Goal: Task Accomplishment & Management: Manage account settings

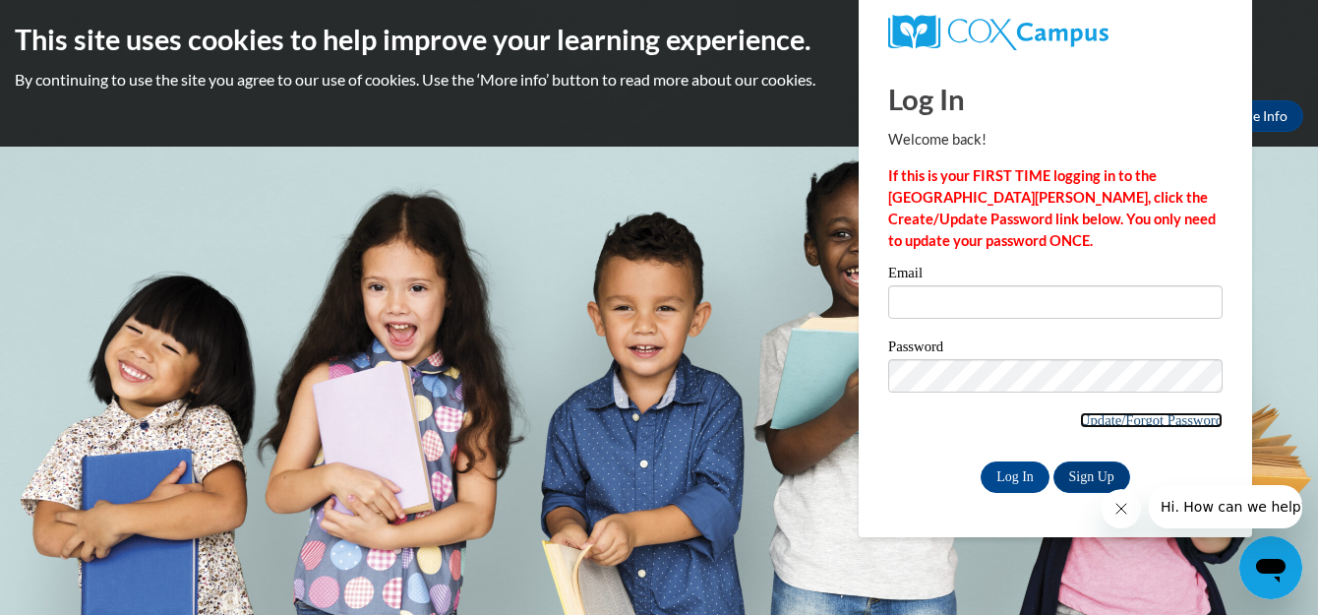
click at [1090, 419] on link "Update/Forgot Password" at bounding box center [1151, 420] width 143 height 16
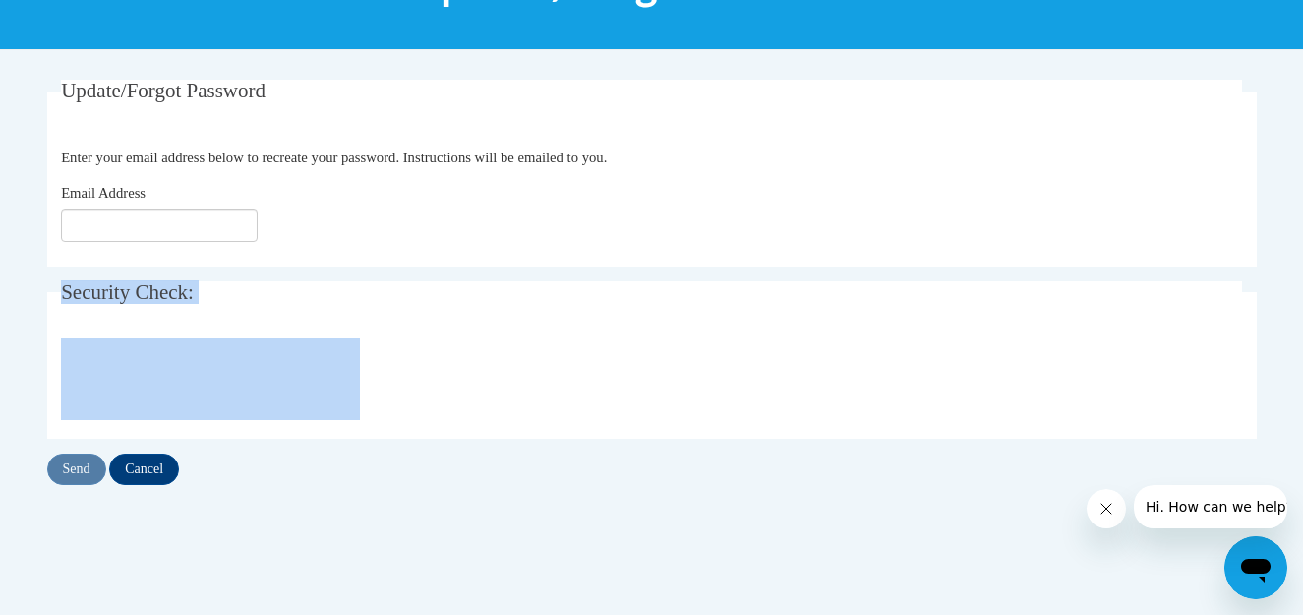
scroll to position [341, 0]
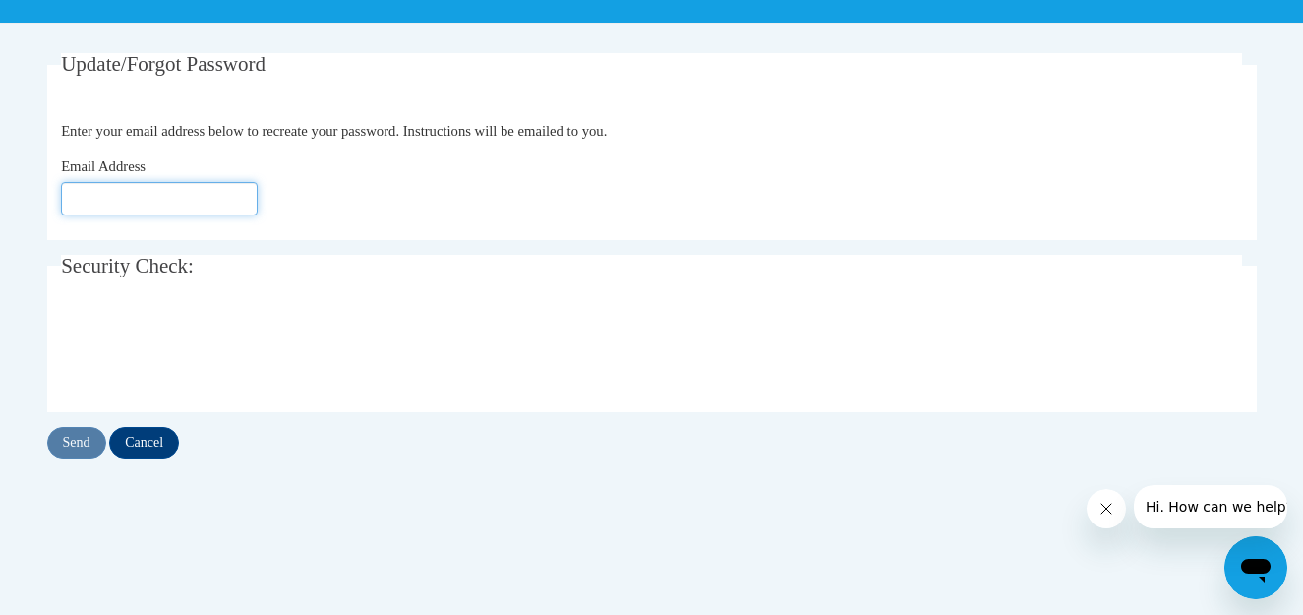
click at [158, 195] on input "Email Address" at bounding box center [159, 198] width 197 height 33
type input "[EMAIL_ADDRESS][DOMAIN_NAME]"
click at [73, 447] on input "Send" at bounding box center [76, 442] width 59 height 31
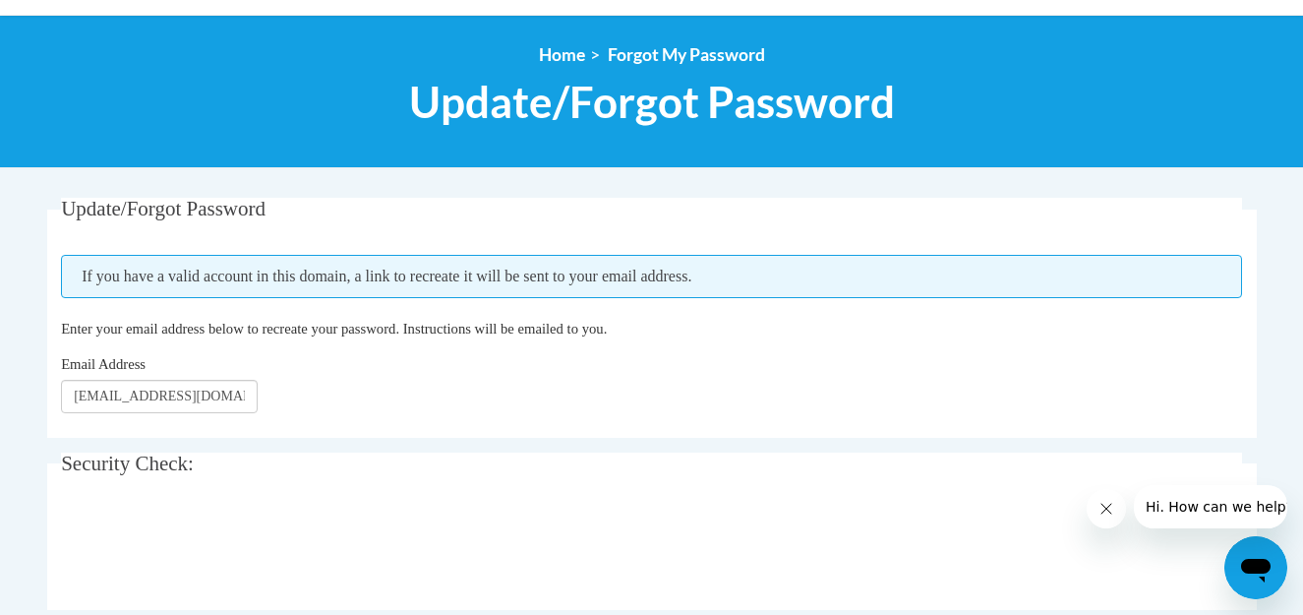
scroll to position [328, 0]
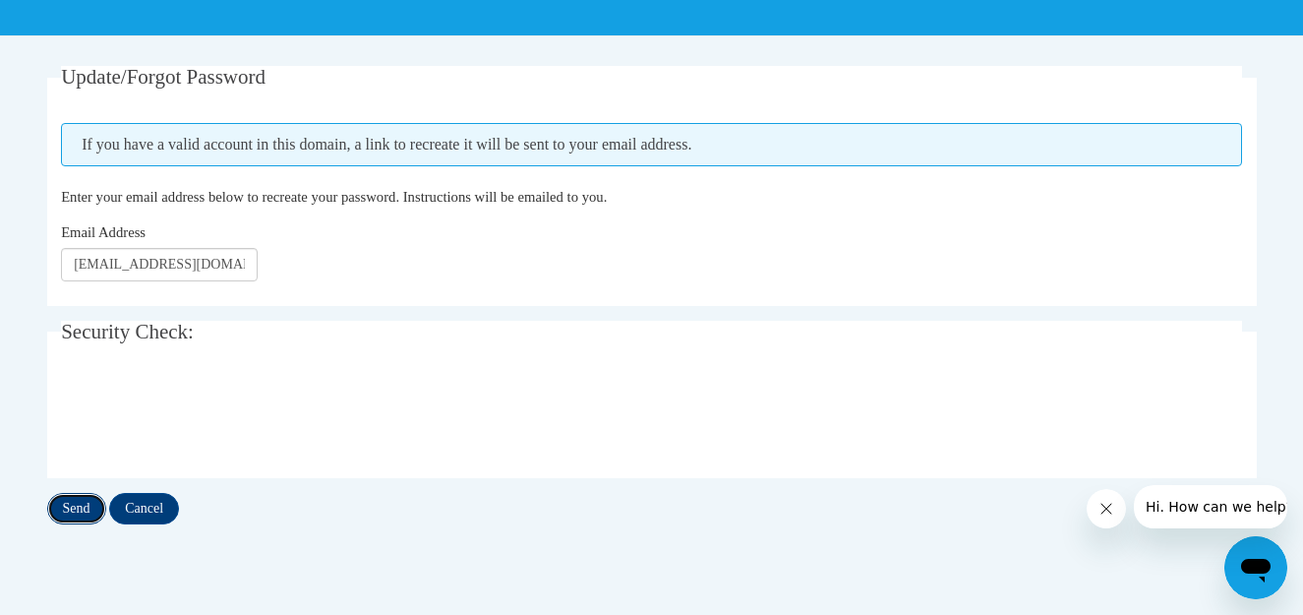
click at [76, 502] on input "Send" at bounding box center [76, 508] width 59 height 31
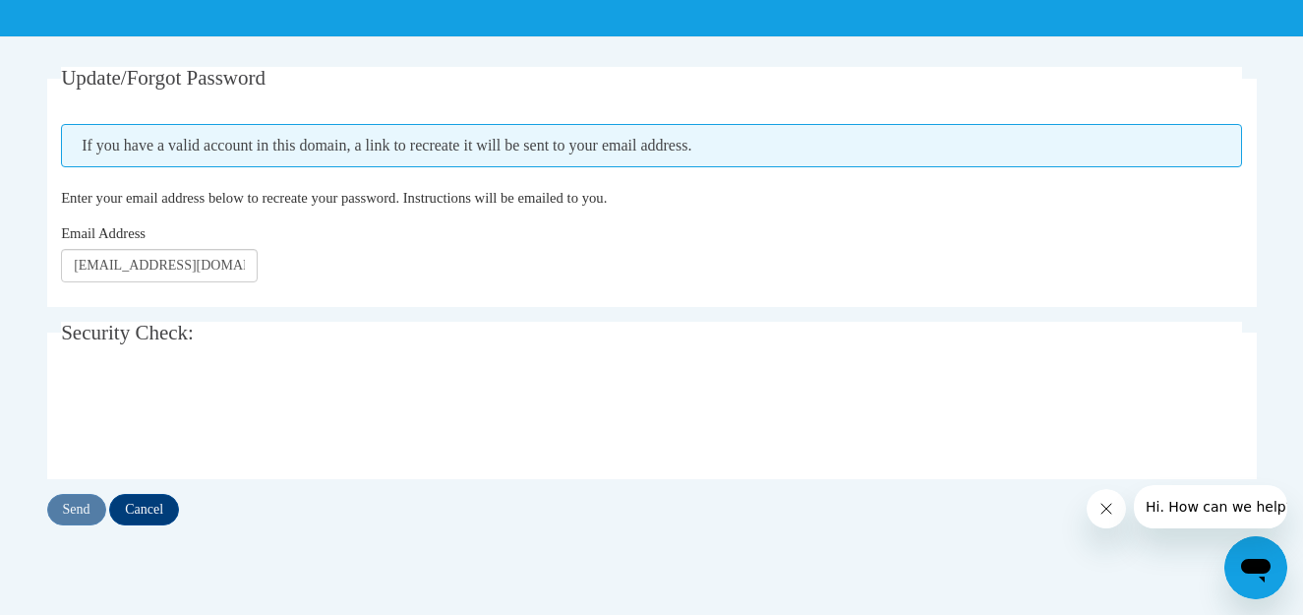
scroll to position [341, 0]
